Goal: Information Seeking & Learning: Find specific fact

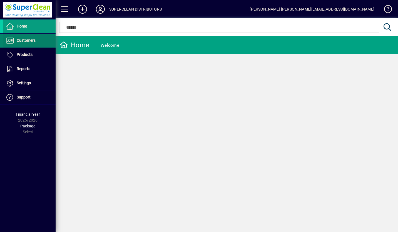
click at [30, 40] on span "Customers" at bounding box center [26, 40] width 19 height 4
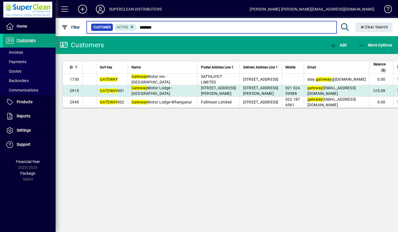
type input "*******"
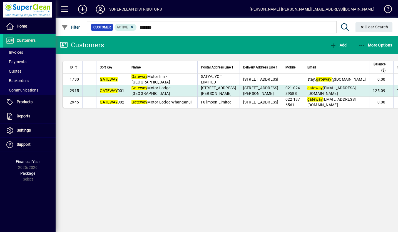
click at [173, 96] on span "[GEOGRAPHIC_DATA] - [GEOGRAPHIC_DATA]" at bounding box center [152, 91] width 41 height 10
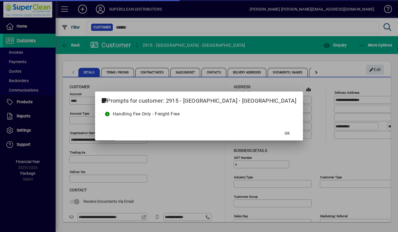
type input "**********"
click at [279, 134] on span at bounding box center [288, 133] width 18 height 13
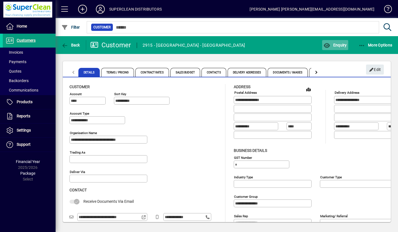
click at [337, 47] on span "Enquiry" at bounding box center [335, 45] width 23 height 4
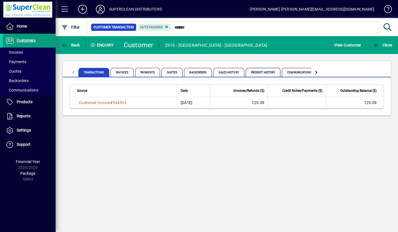
click at [270, 76] on span "Product History" at bounding box center [263, 72] width 35 height 9
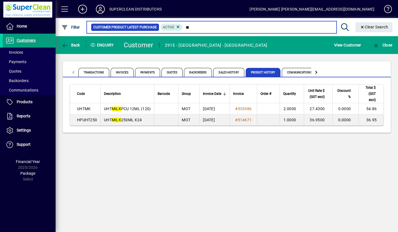
type input "*"
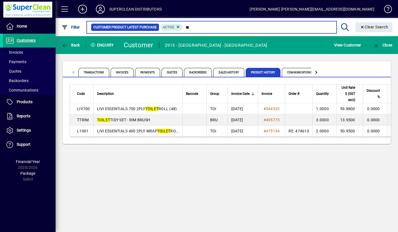
type input "*"
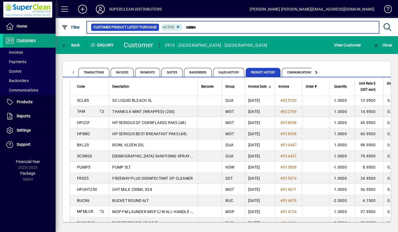
scroll to position [231, 0]
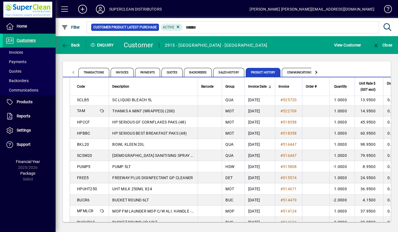
click at [100, 13] on icon at bounding box center [100, 9] width 11 height 9
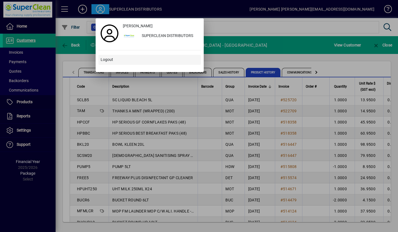
click at [107, 60] on span "Logout" at bounding box center [107, 60] width 13 height 6
